Goal: Task Accomplishment & Management: Manage account settings

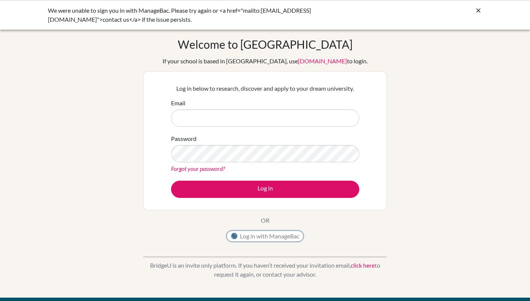
click at [275, 237] on button "Log in with ManageBac" at bounding box center [264, 235] width 77 height 11
click at [478, 11] on icon at bounding box center [478, 10] width 7 height 7
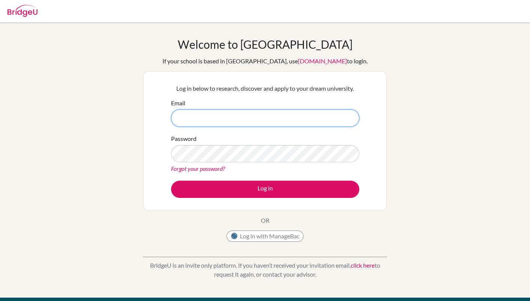
click at [317, 115] on input "Email" at bounding box center [265, 117] width 188 height 17
click at [192, 122] on input "Email" at bounding box center [265, 117] width 188 height 17
paste input "mthtun26@yis-yangon.edu.mm"
type input "mthtun26@yis-yangon.edu.mm"
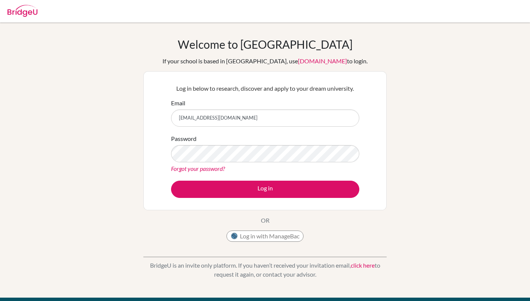
click at [222, 142] on div "Password Forgot your password?" at bounding box center [265, 153] width 188 height 39
click at [171, 180] on button "Log in" at bounding box center [265, 188] width 188 height 17
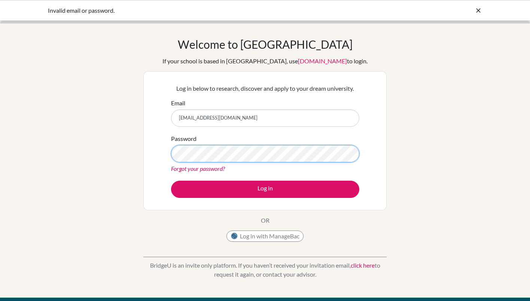
click at [171, 180] on button "Log in" at bounding box center [265, 188] width 188 height 17
click at [229, 166] on div "Forgot your password?" at bounding box center [265, 168] width 188 height 9
click at [229, 163] on div "Password Forgot your password?" at bounding box center [265, 153] width 188 height 39
click at [171, 180] on button "Log in" at bounding box center [265, 188] width 188 height 17
